Goal: Task Accomplishment & Management: Manage account settings

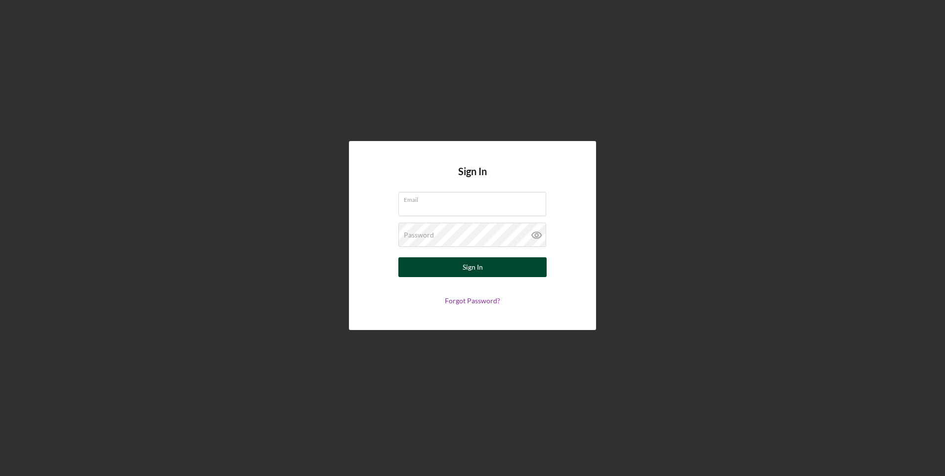
type input "[EMAIL_ADDRESS][DOMAIN_NAME]"
click at [472, 267] on div "Sign In" at bounding box center [473, 267] width 20 height 20
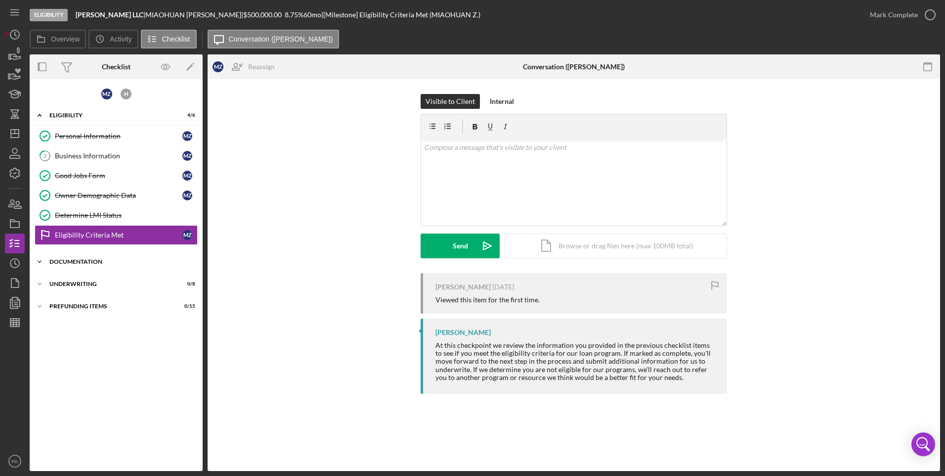
click at [77, 261] on div "Documentation" at bounding box center [119, 262] width 141 height 6
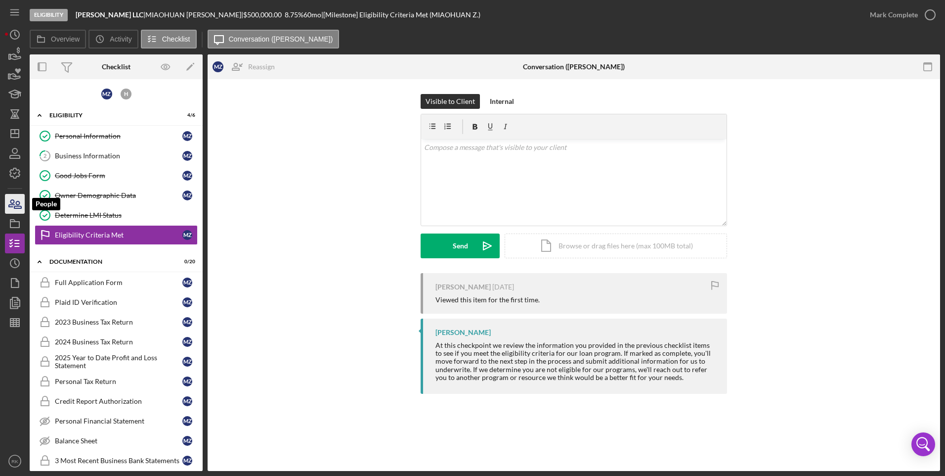
click at [13, 206] on icon "button" at bounding box center [14, 203] width 25 height 25
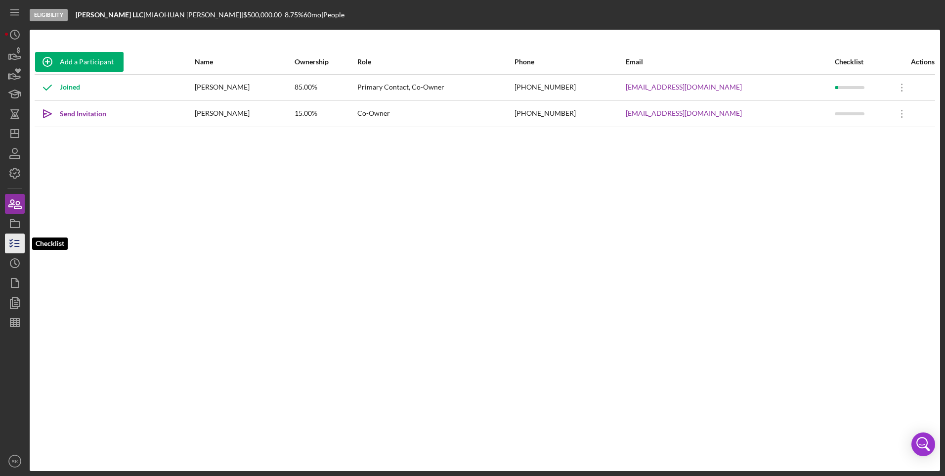
click at [11, 246] on polyline "button" at bounding box center [11, 245] width 2 height 1
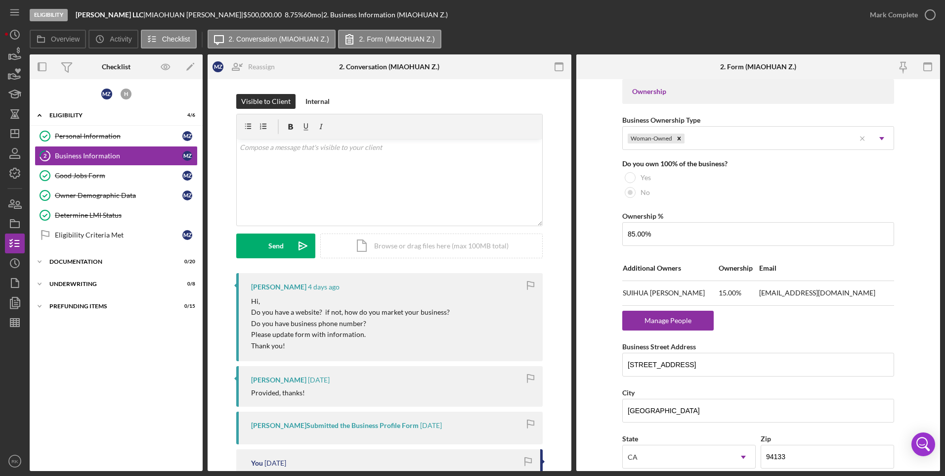
scroll to position [461, 0]
